Goal: Share content

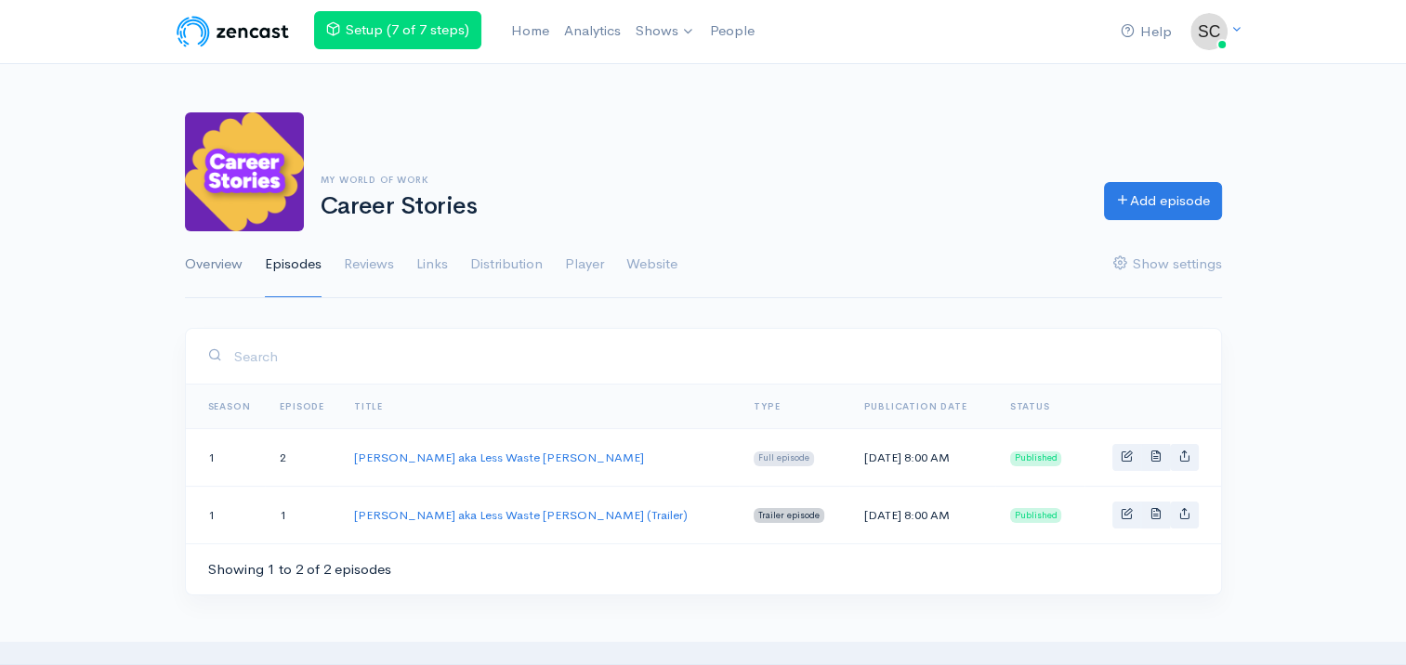
click at [192, 267] on link "Overview" at bounding box center [214, 264] width 58 height 67
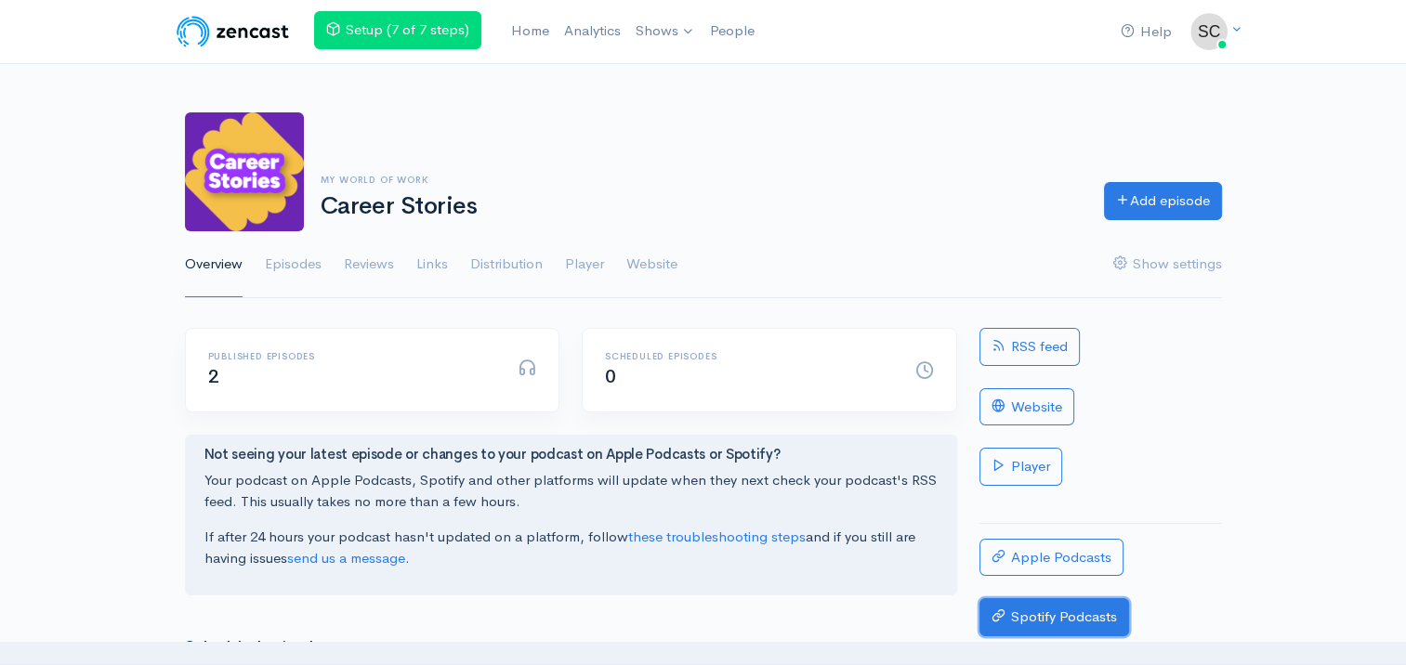
click at [1035, 613] on link "Spotify Podcasts" at bounding box center [1055, 618] width 150 height 38
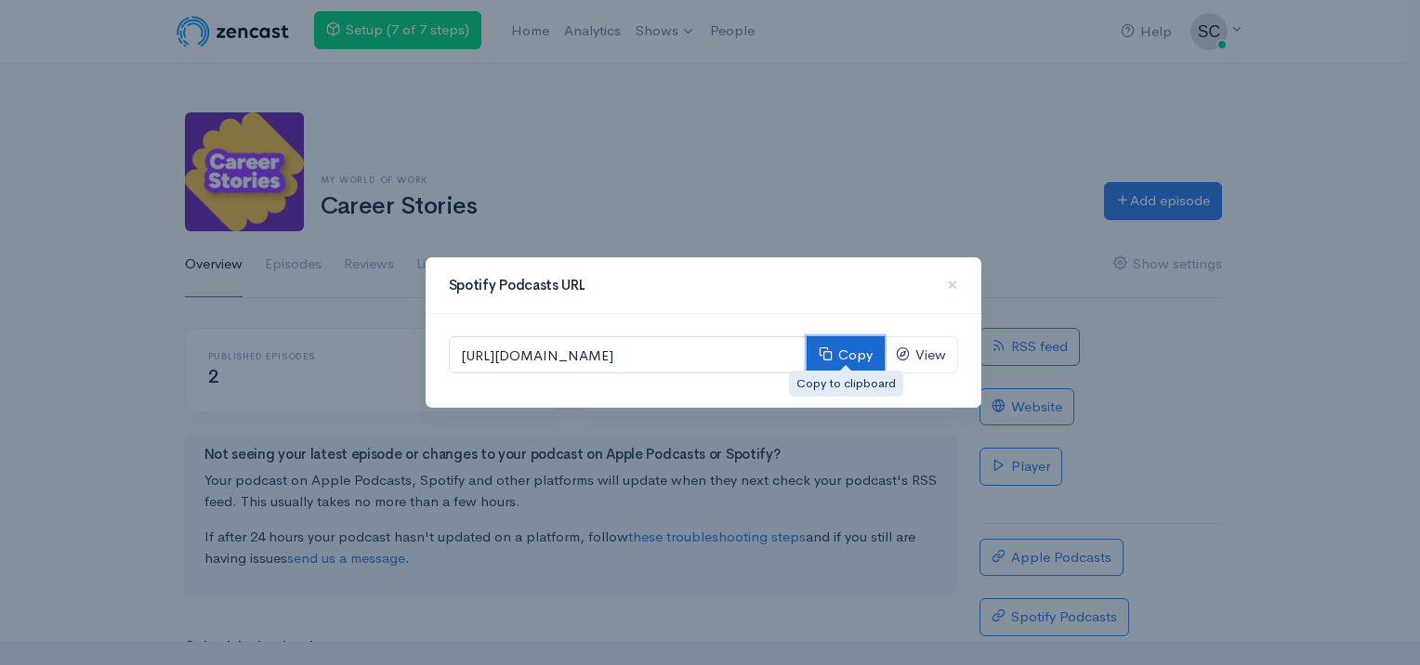
click at [825, 345] on button "Copy" at bounding box center [846, 355] width 78 height 38
drag, startPoint x: 961, startPoint y: 278, endPoint x: 961, endPoint y: 318, distance: 40.0
click at [961, 277] on div "Spotify Podcasts URL ×" at bounding box center [704, 286] width 554 height 56
click at [954, 293] on span "×" at bounding box center [952, 284] width 11 height 27
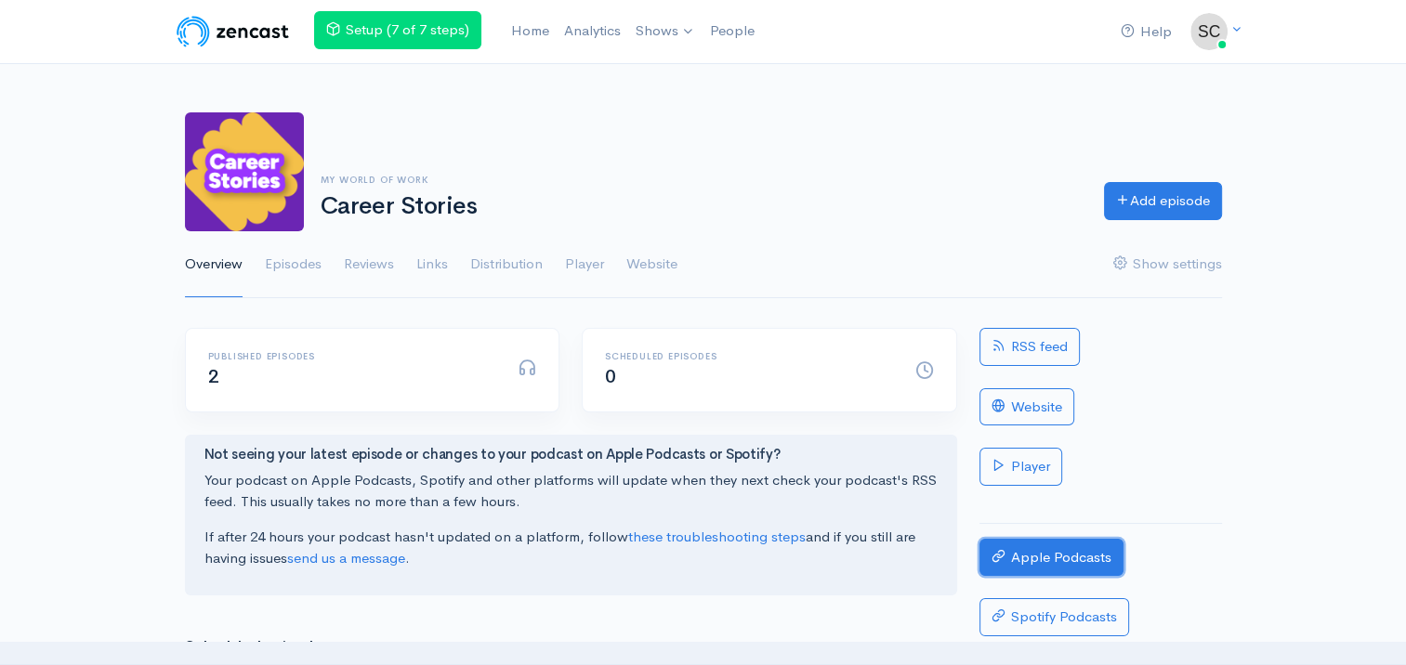
click at [1029, 543] on link "Apple Podcasts" at bounding box center [1052, 558] width 144 height 38
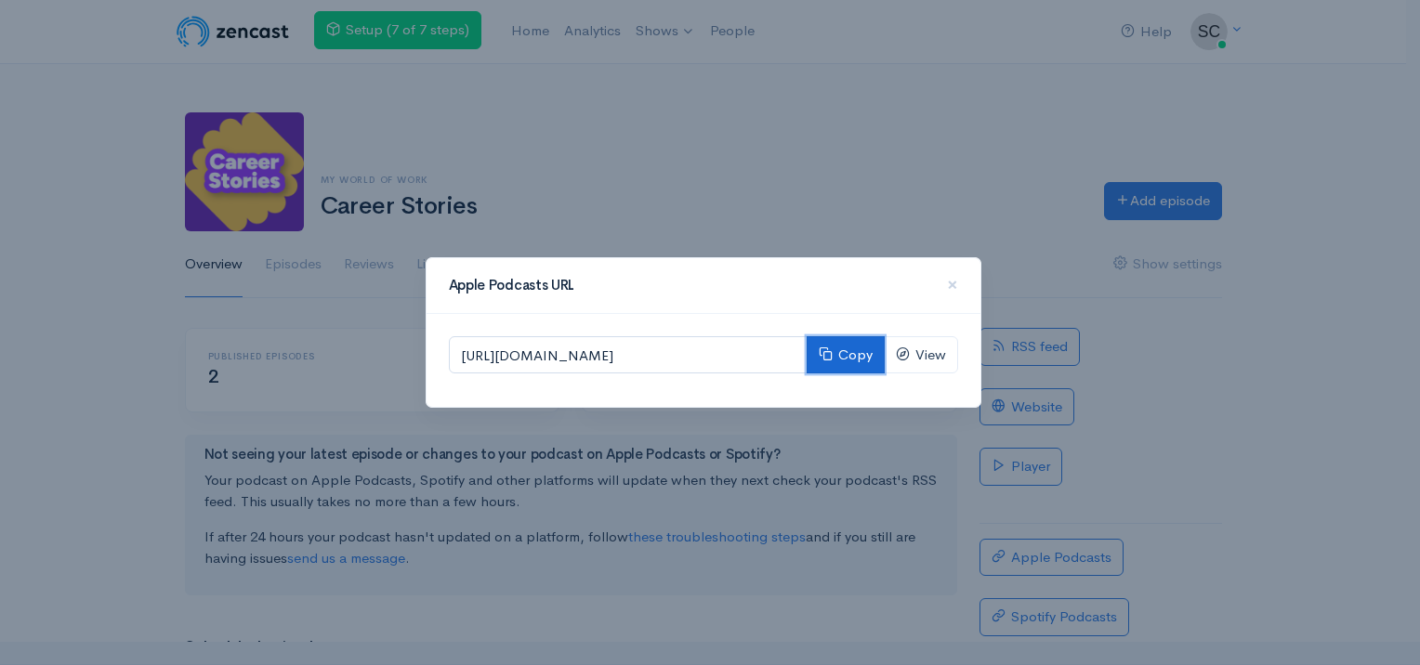
click at [859, 361] on button "Copy" at bounding box center [846, 355] width 78 height 38
click at [854, 355] on button "Copy" at bounding box center [846, 355] width 78 height 38
click at [947, 289] on span "×" at bounding box center [952, 284] width 11 height 27
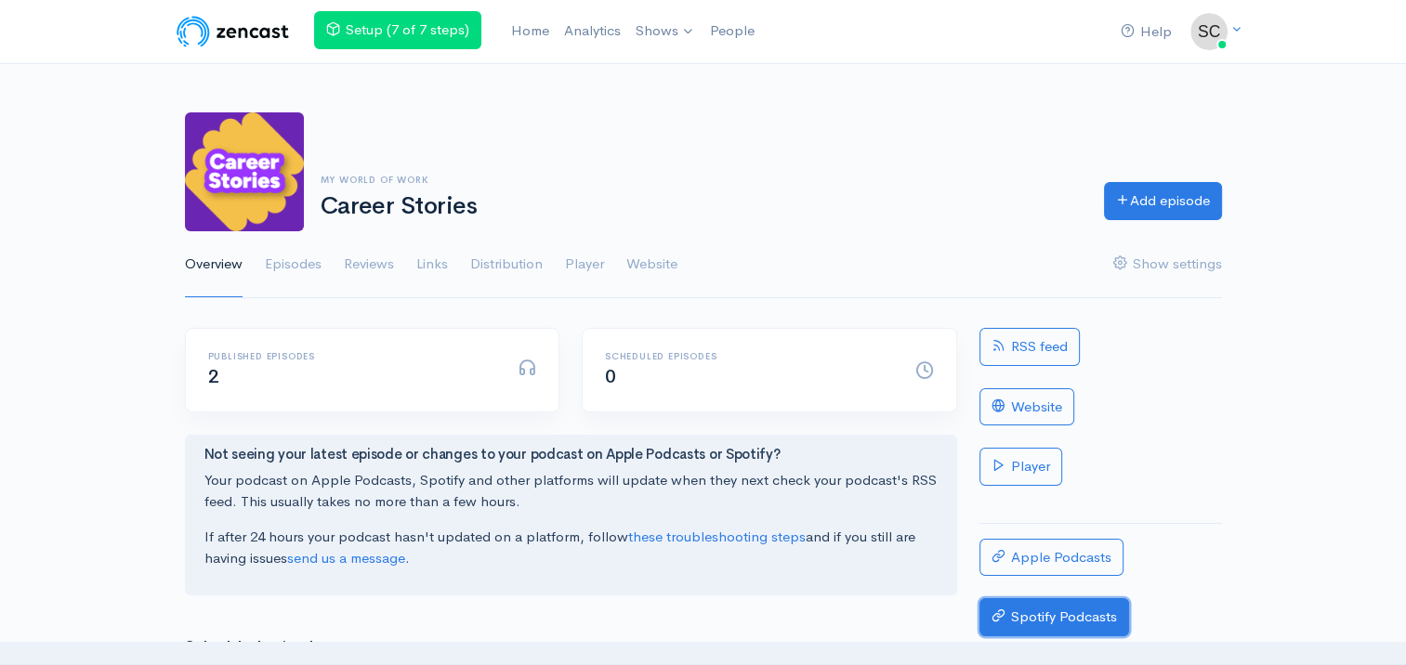
click at [1046, 606] on link "Spotify Podcasts" at bounding box center [1055, 618] width 150 height 38
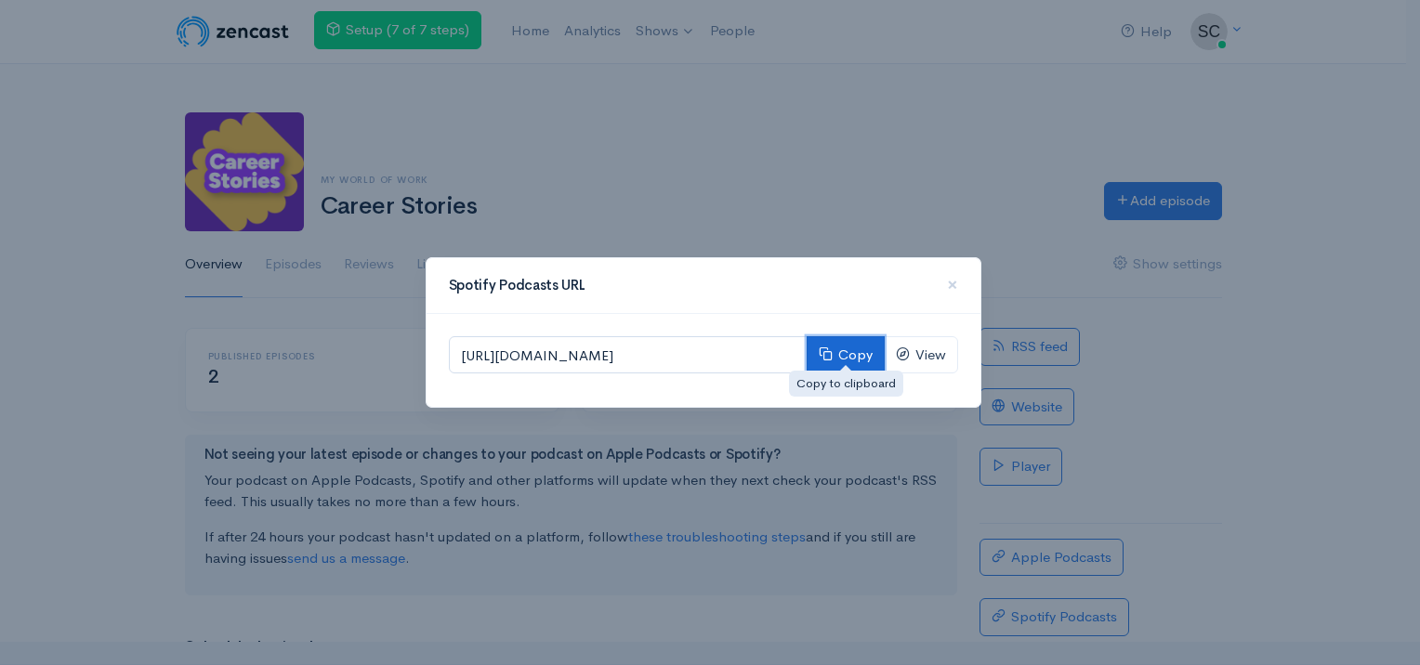
click at [862, 349] on button "Copy" at bounding box center [846, 355] width 78 height 38
click at [830, 358] on icon at bounding box center [826, 354] width 14 height 14
click at [958, 283] on div "Spotify Podcasts URL ×" at bounding box center [704, 286] width 554 height 56
click at [954, 286] on span "×" at bounding box center [952, 284] width 11 height 27
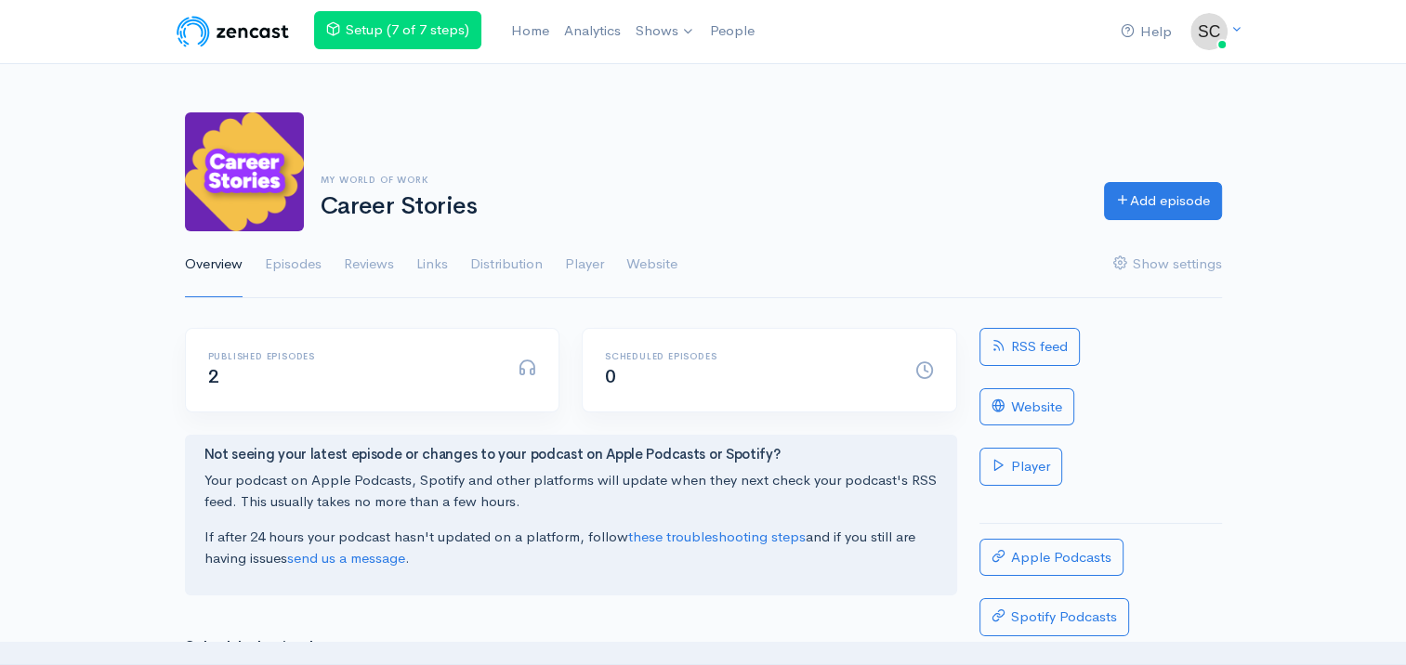
click at [1024, 534] on div "RSS feed Website Player Apple Podcasts Spotify Podcasts" at bounding box center [1100, 547] width 265 height 438
click at [1026, 546] on link "Apple Podcasts" at bounding box center [1052, 558] width 144 height 38
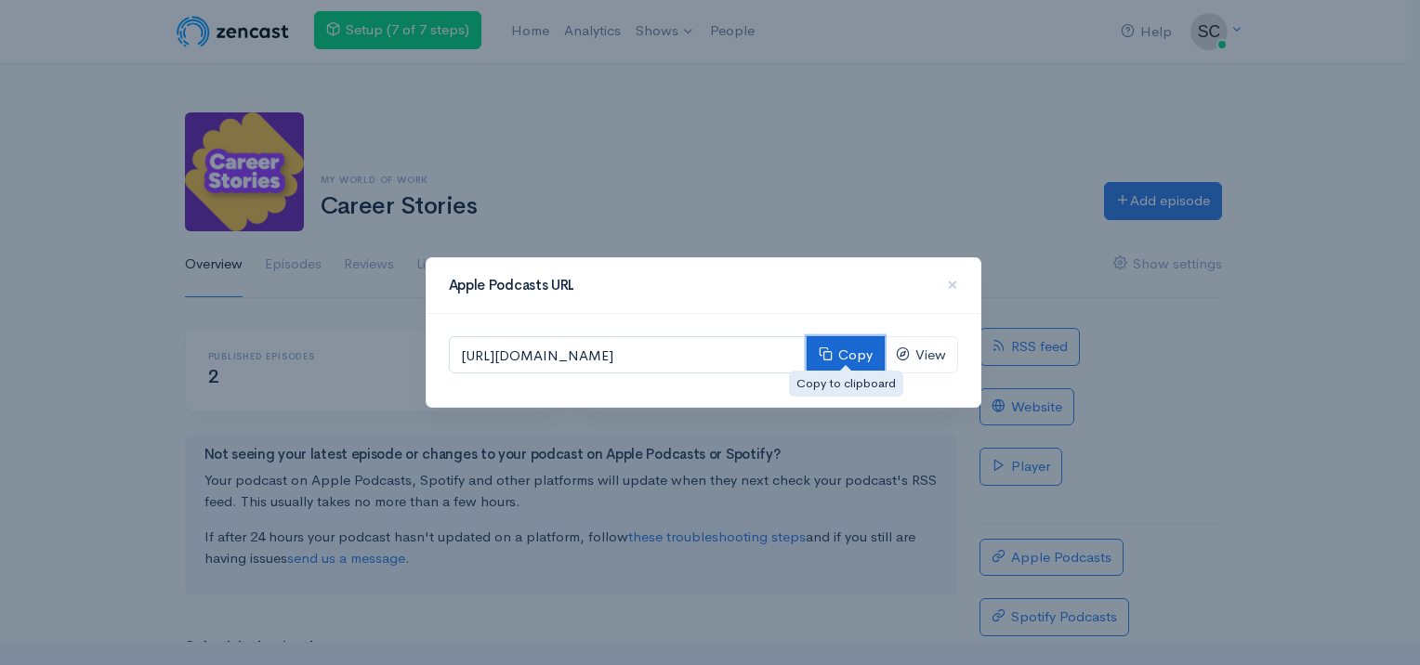
click at [836, 356] on button "Copy" at bounding box center [846, 355] width 78 height 38
